Goal: Task Accomplishment & Management: Complete application form

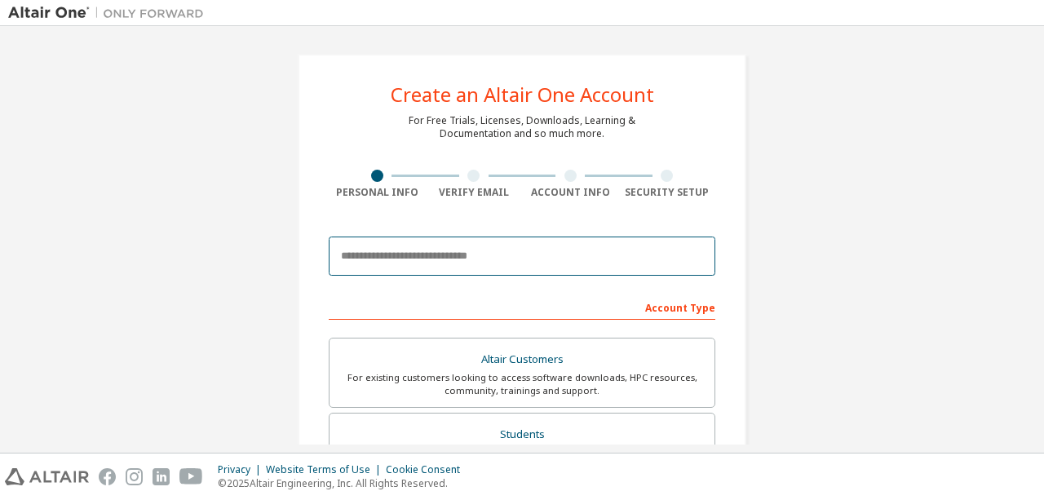
click at [459, 250] on input "email" at bounding box center [522, 256] width 387 height 39
type input "**********"
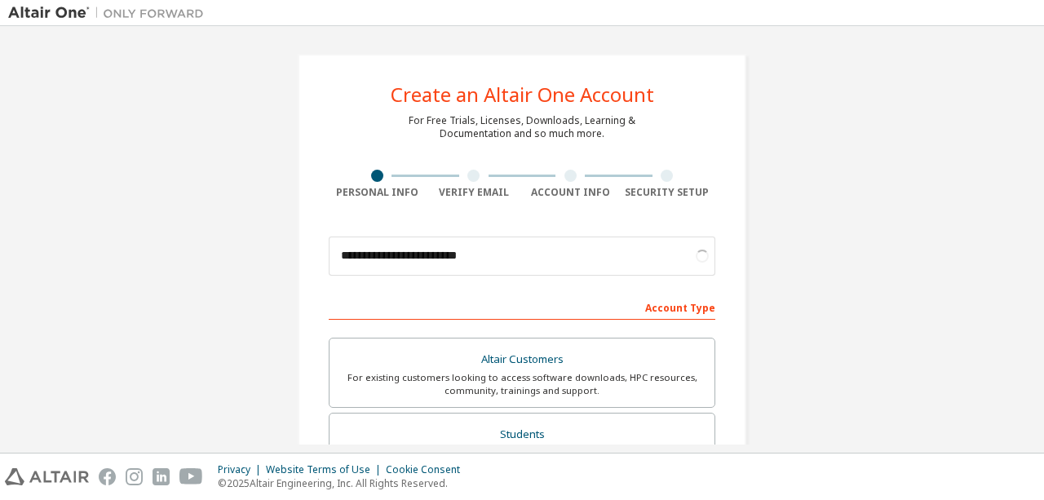
click at [528, 302] on div "Account Type" at bounding box center [522, 307] width 387 height 26
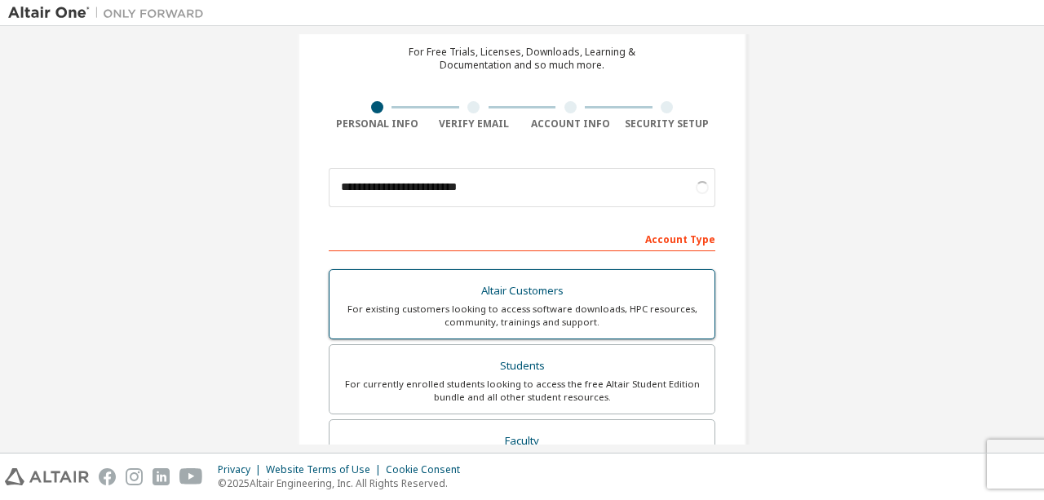
scroll to position [82, 0]
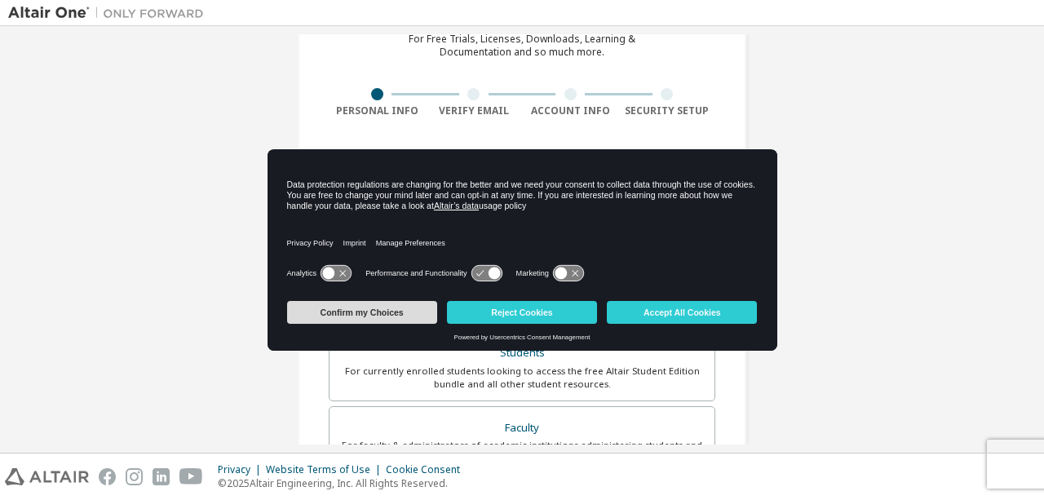
click at [399, 314] on button "Confirm my Choices" at bounding box center [362, 312] width 150 height 23
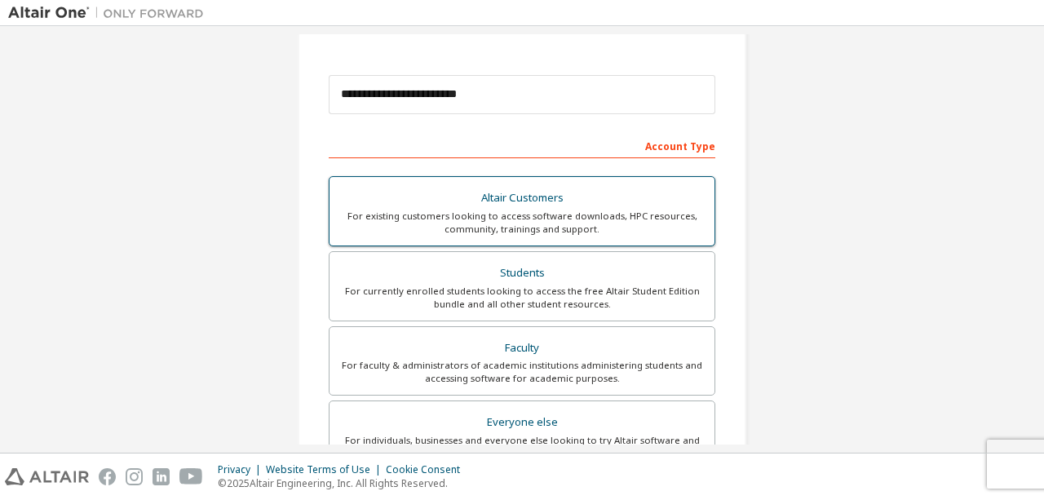
scroll to position [163, 0]
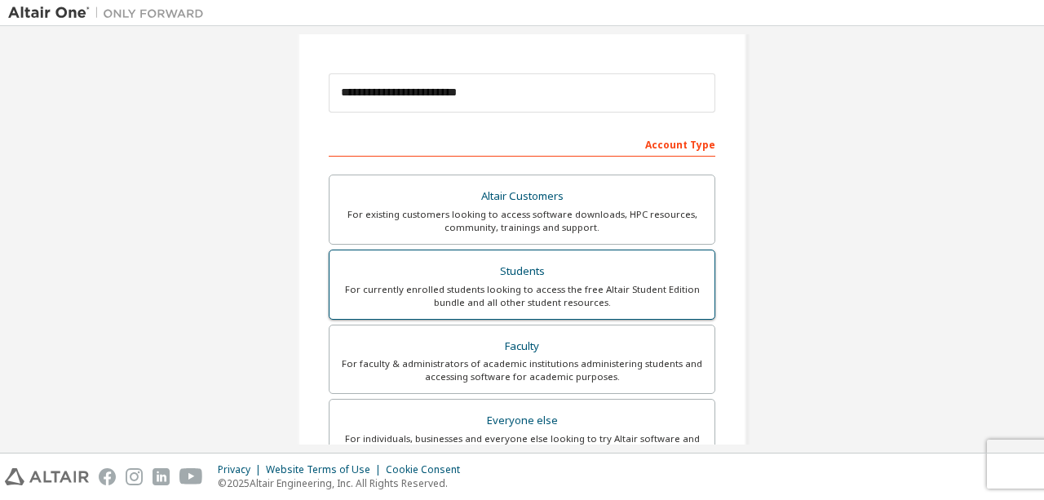
click at [537, 268] on div "Students" at bounding box center [521, 271] width 365 height 23
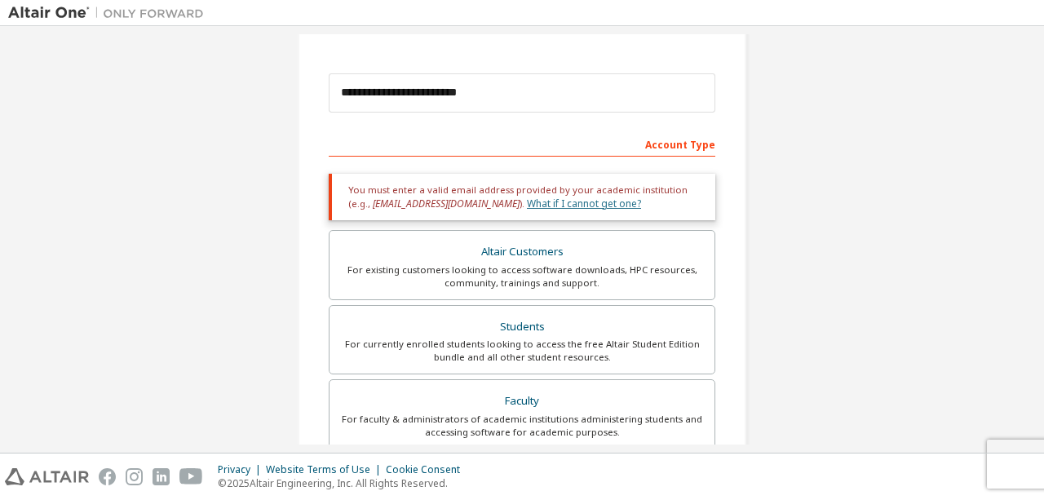
click at [535, 200] on link "What if I cannot get one?" at bounding box center [584, 204] width 114 height 14
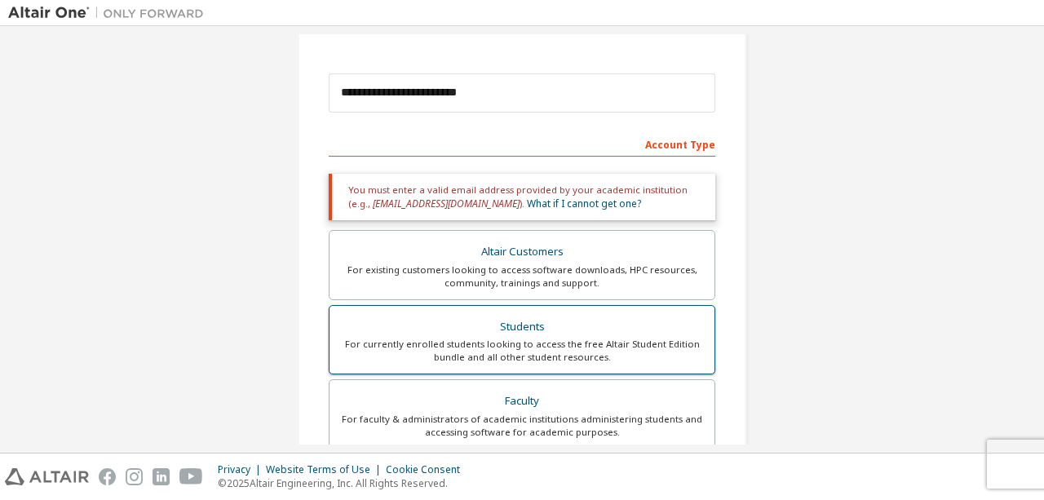
click at [520, 335] on div "Students" at bounding box center [521, 327] width 365 height 23
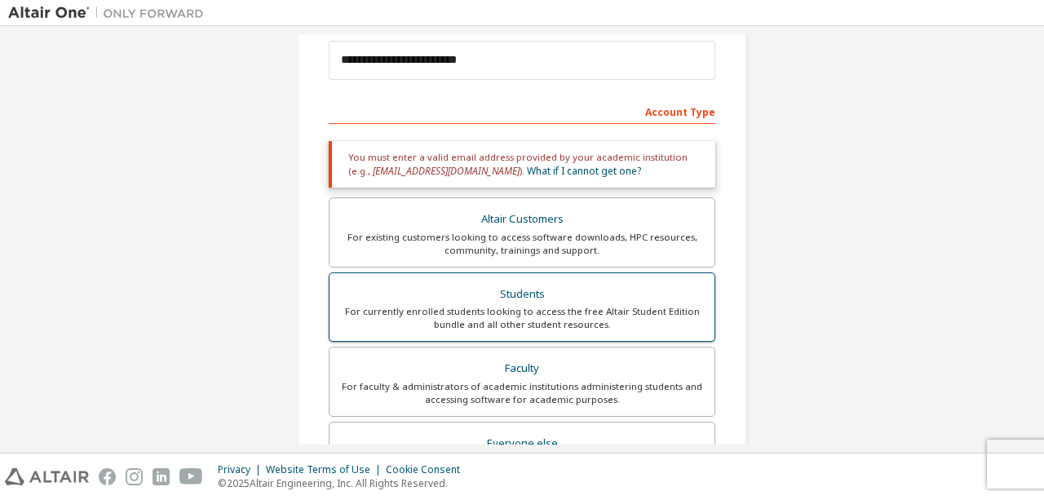
scroll to position [245, 0]
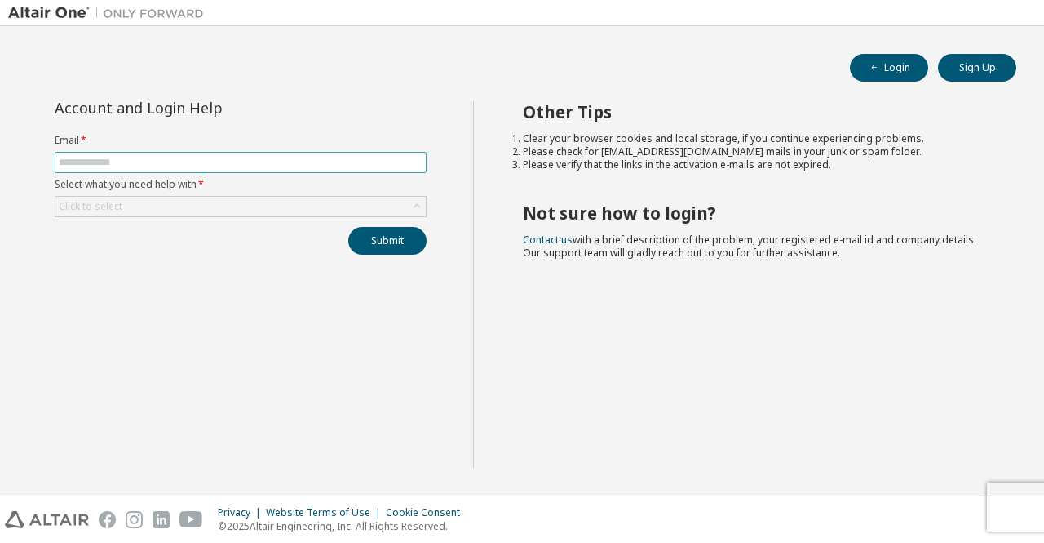
click at [155, 165] on input "text" at bounding box center [241, 162] width 364 height 13
type input "**********"
click at [171, 204] on div "Click to select" at bounding box center [240, 207] width 370 height 20
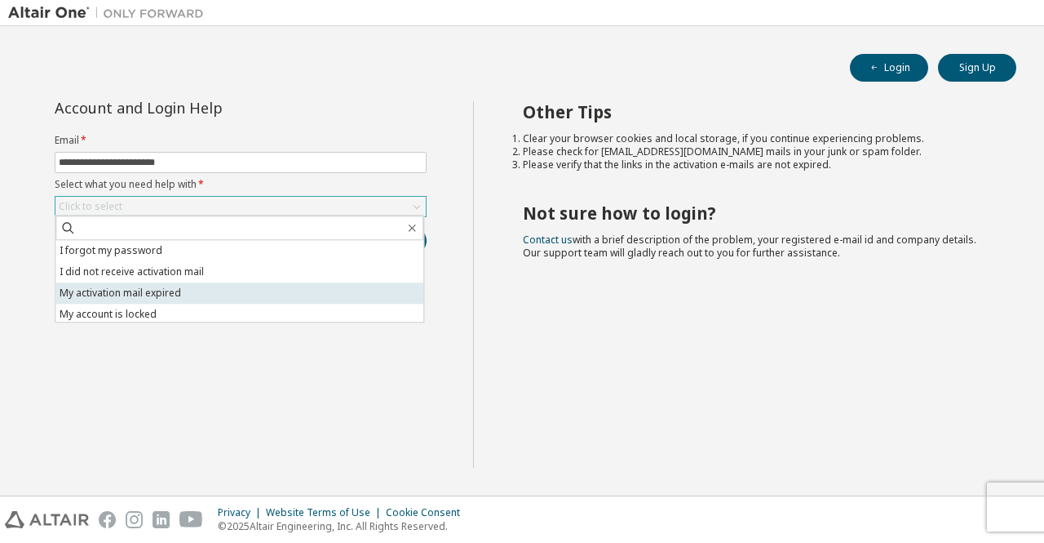
click at [136, 295] on li "My activation mail expired" at bounding box center [239, 292] width 368 height 21
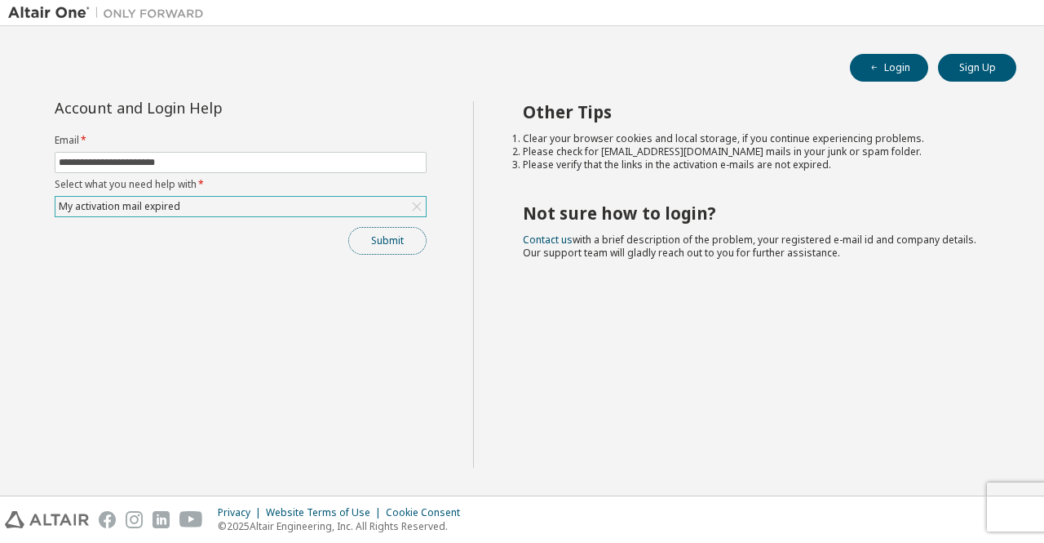
click at [369, 246] on button "Submit" at bounding box center [387, 241] width 78 height 28
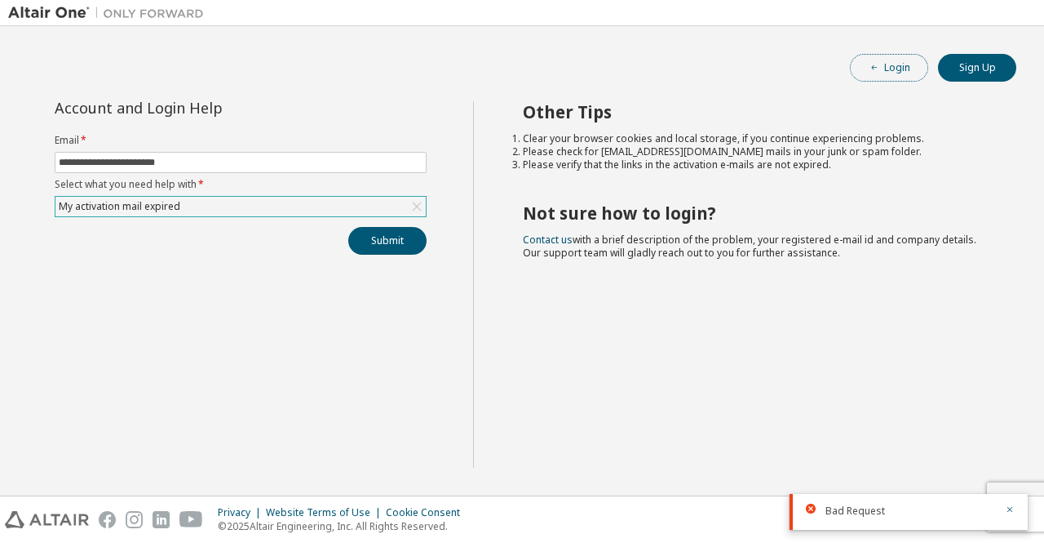
click at [910, 61] on button "Login" at bounding box center [889, 68] width 78 height 28
click at [873, 63] on icon "button" at bounding box center [875, 68] width 10 height 10
